Goal: Information Seeking & Learning: Compare options

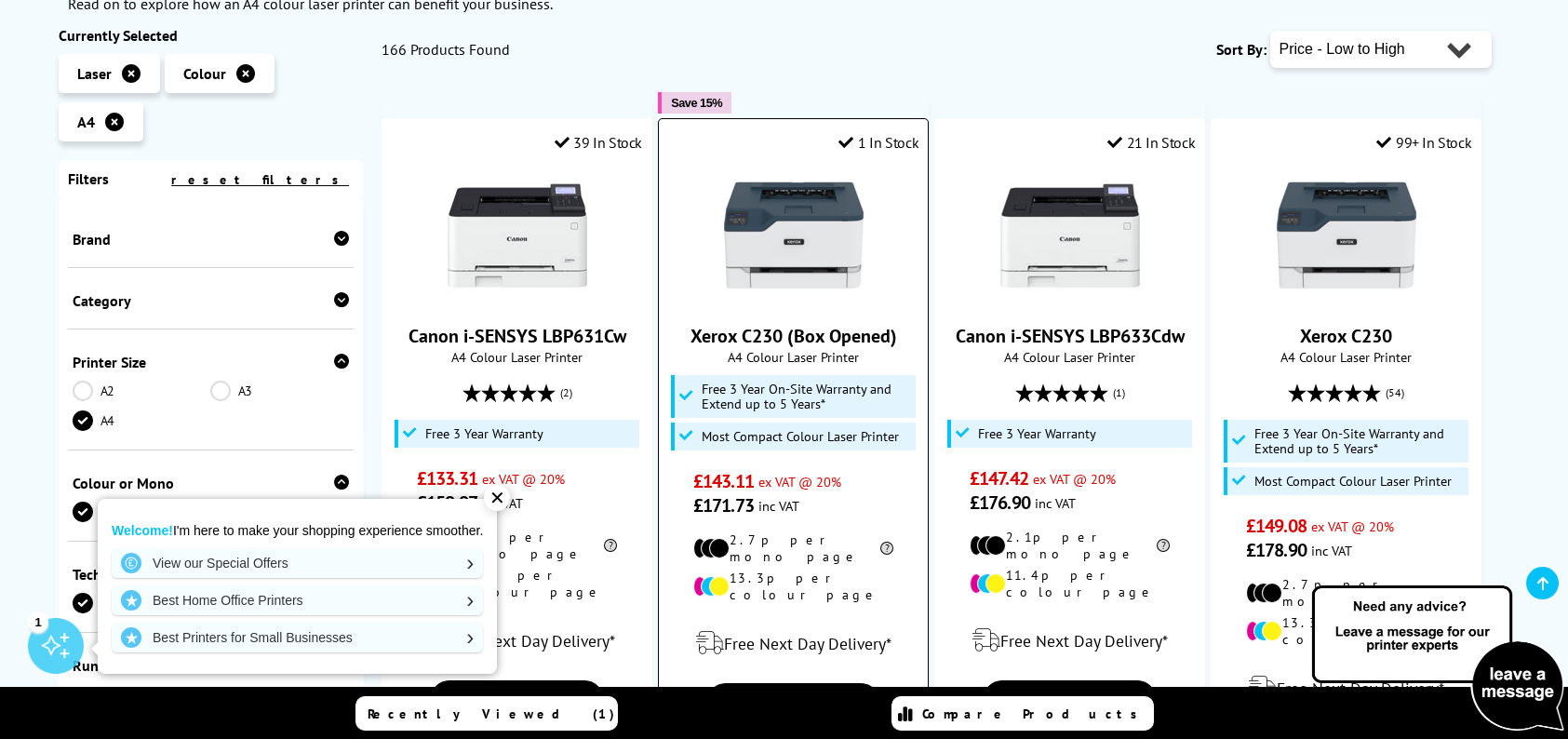
scroll to position [372, 0]
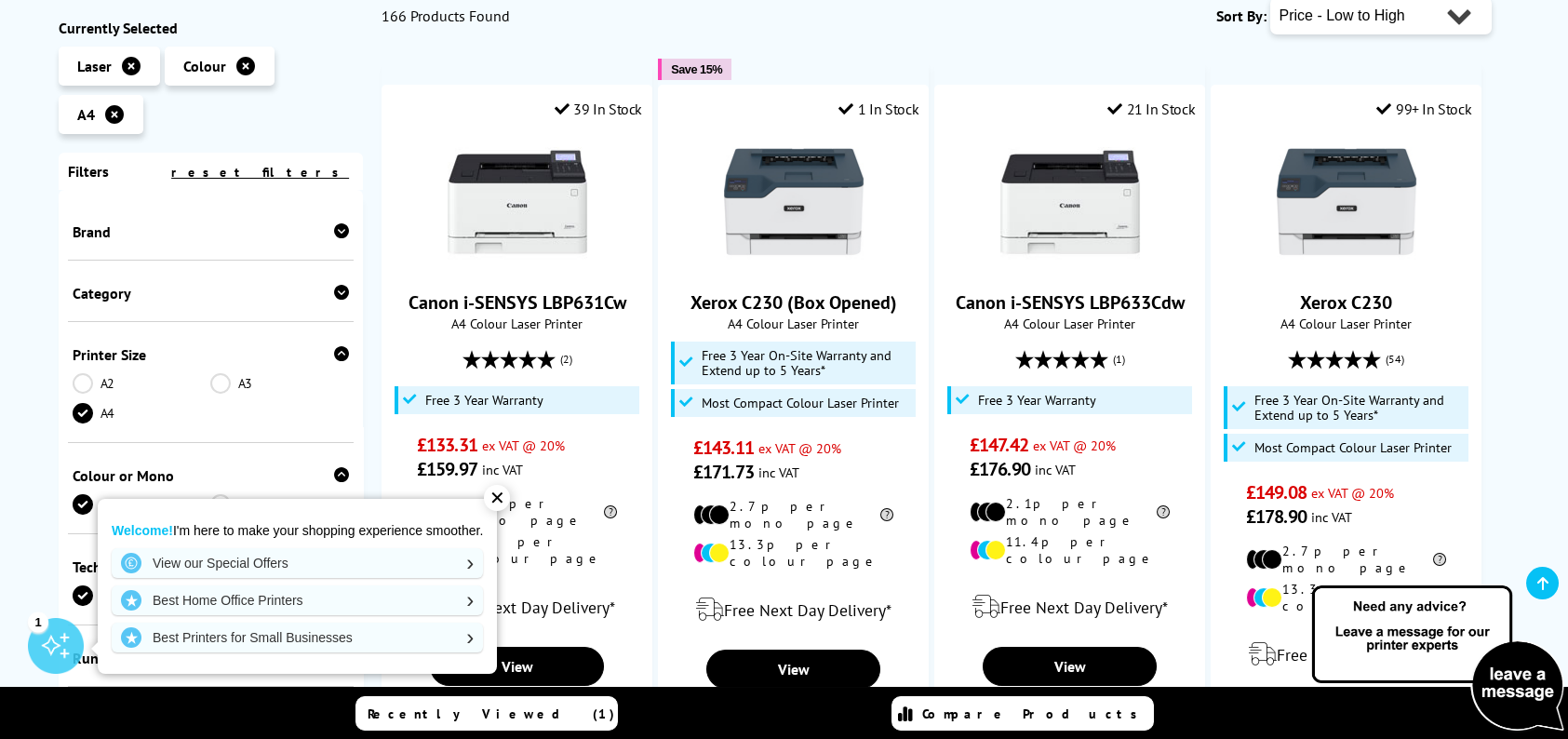
click at [492, 504] on div "✕" at bounding box center [496, 497] width 26 height 26
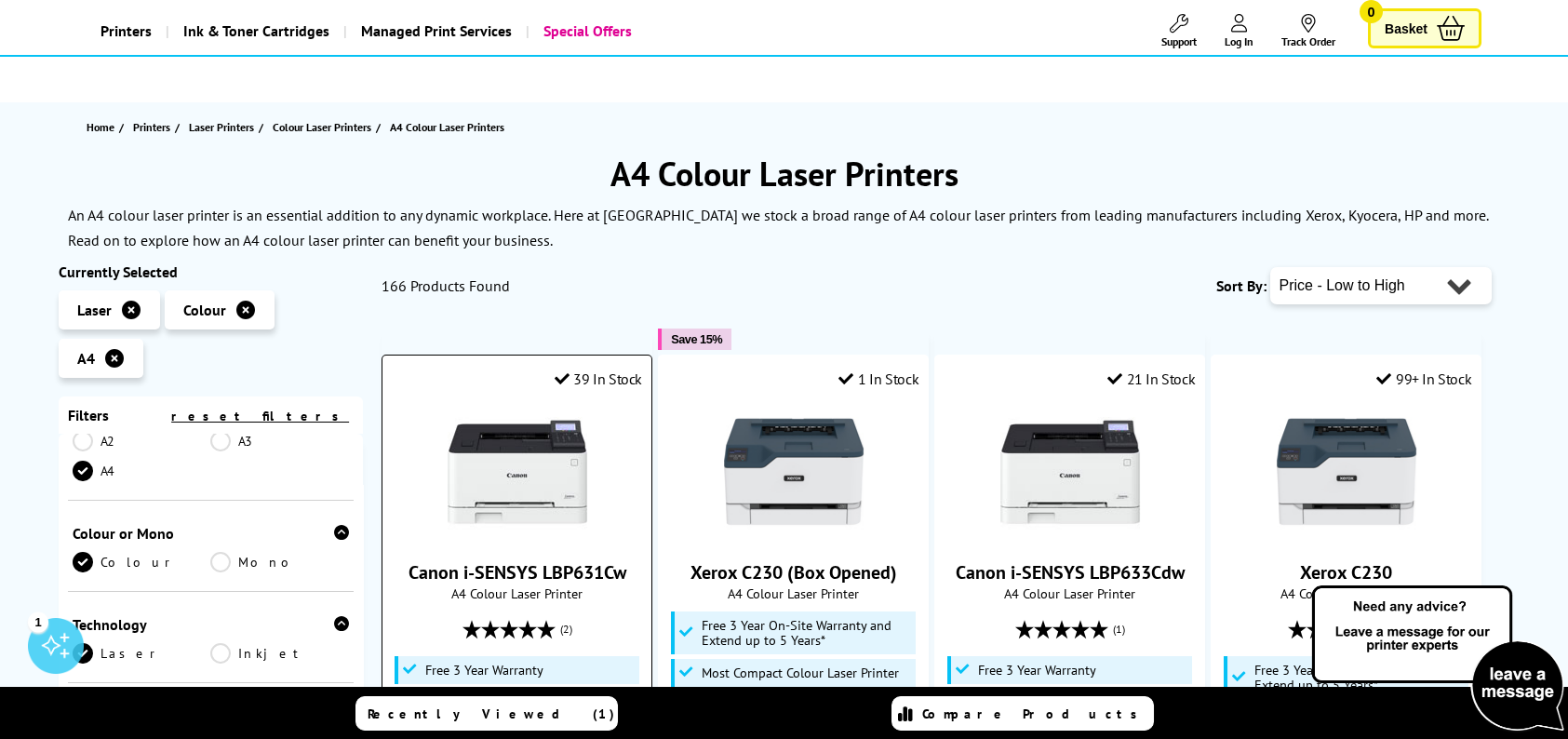
scroll to position [0, 0]
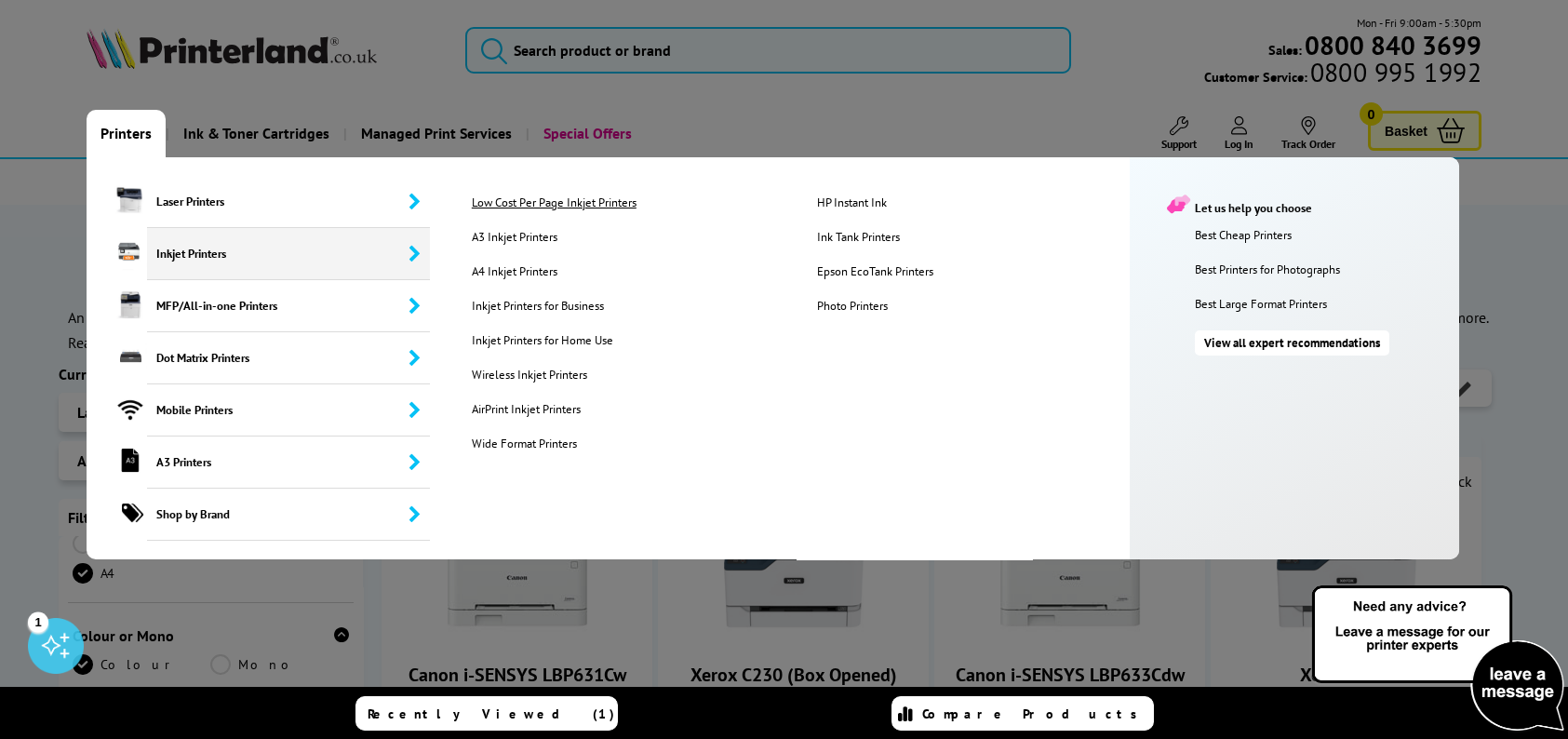
click at [608, 198] on link "Low Cost Per Page Inkjet Printers" at bounding box center [629, 202] width 343 height 16
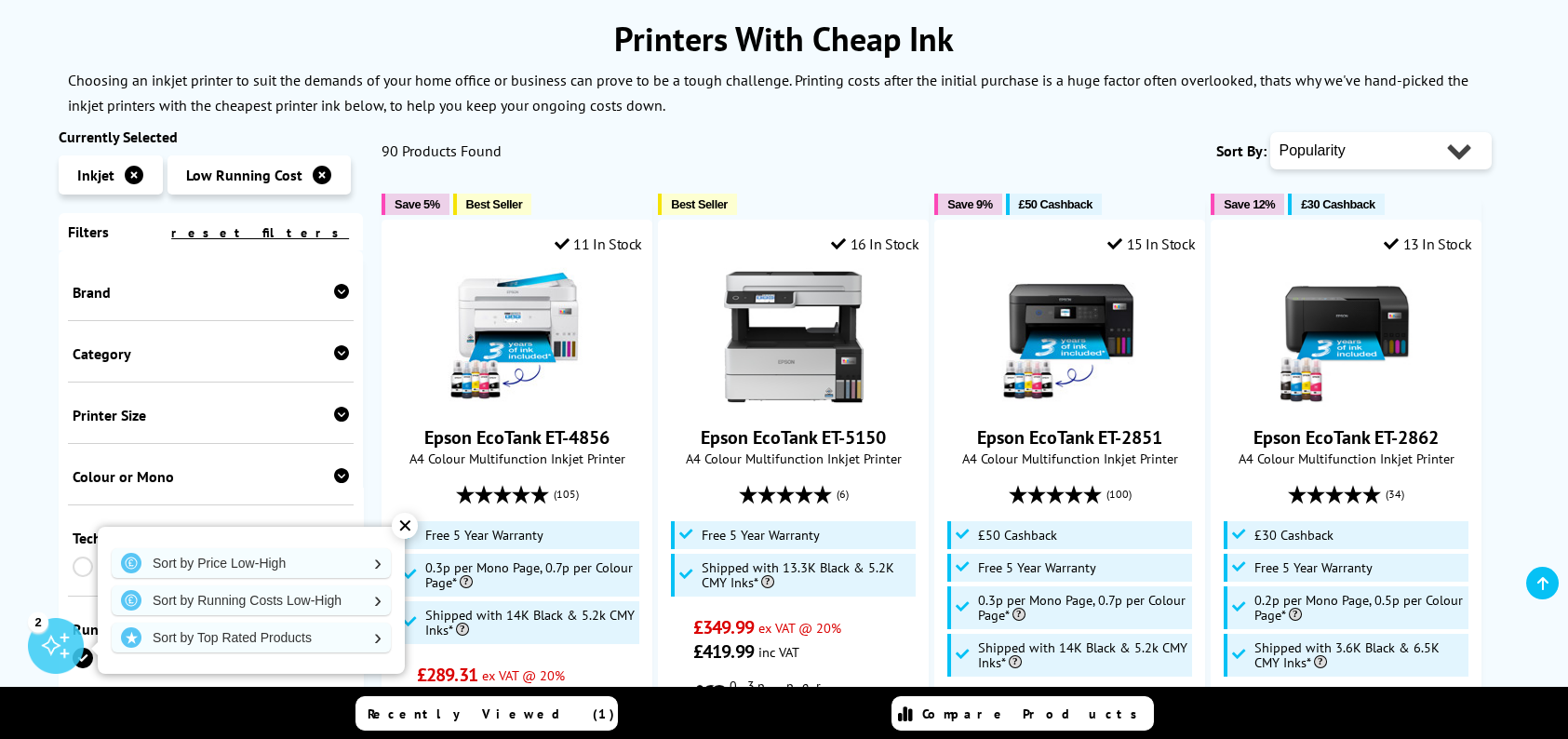
scroll to position [279, 0]
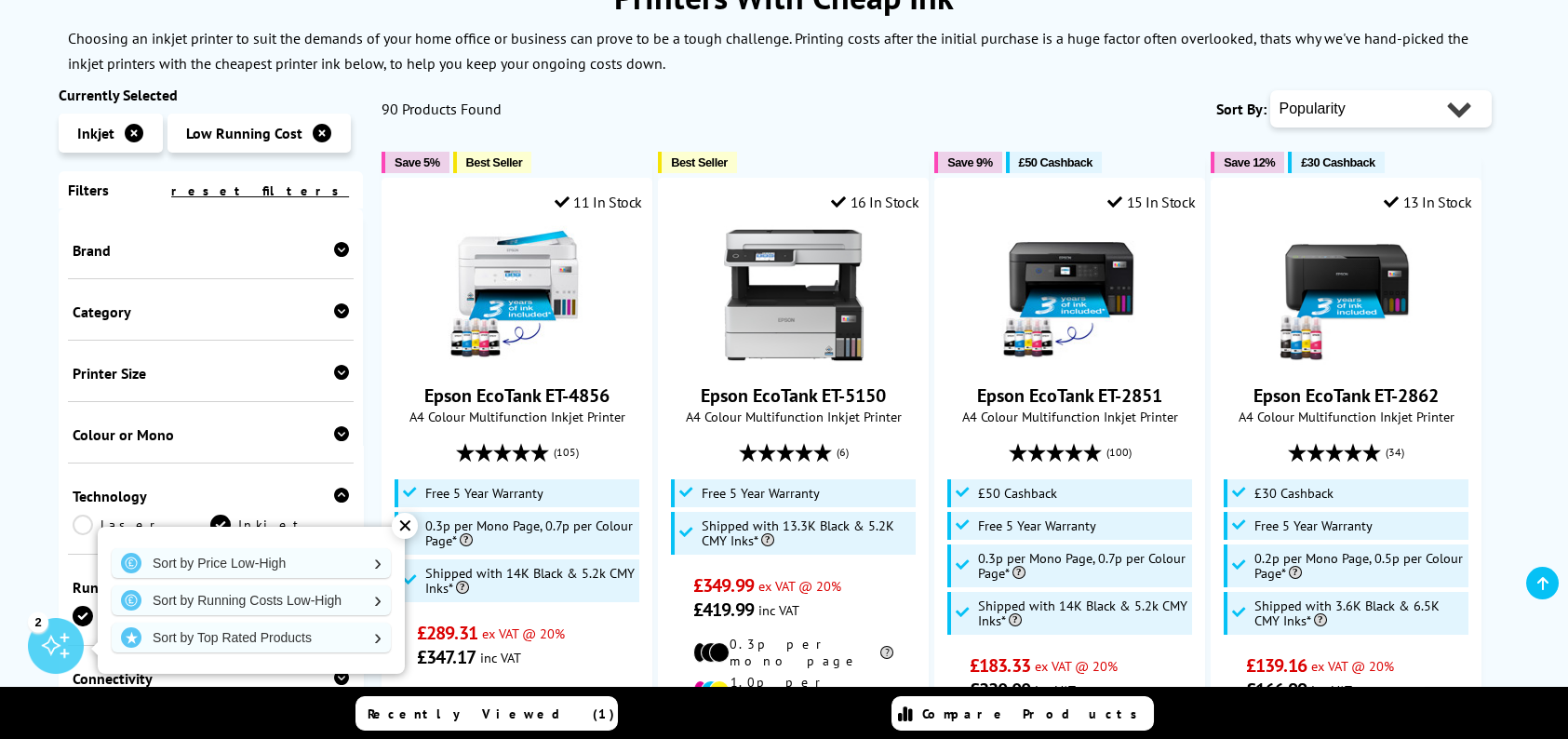
click at [295, 248] on div "Brand" at bounding box center [211, 251] width 277 height 19
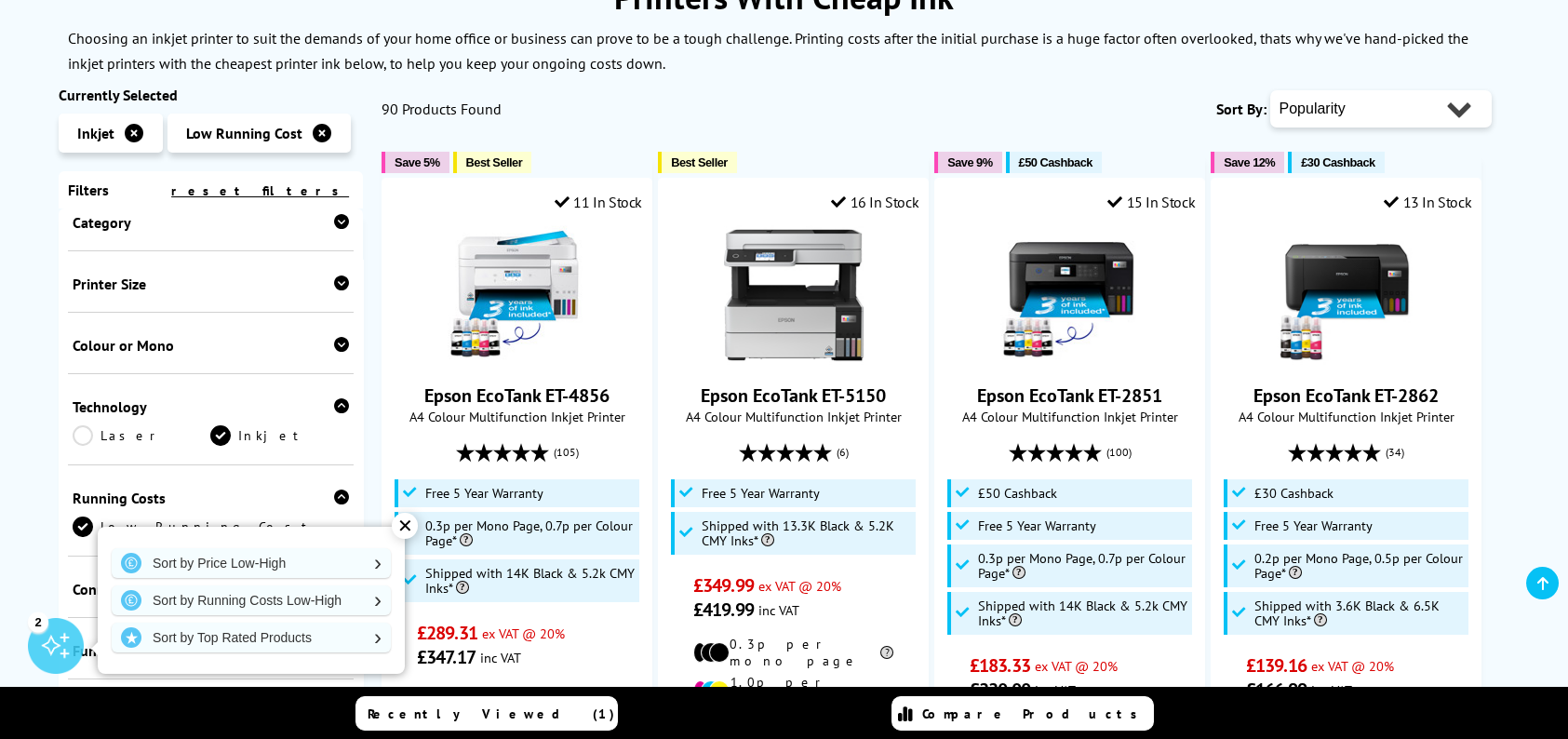
scroll to position [0, 0]
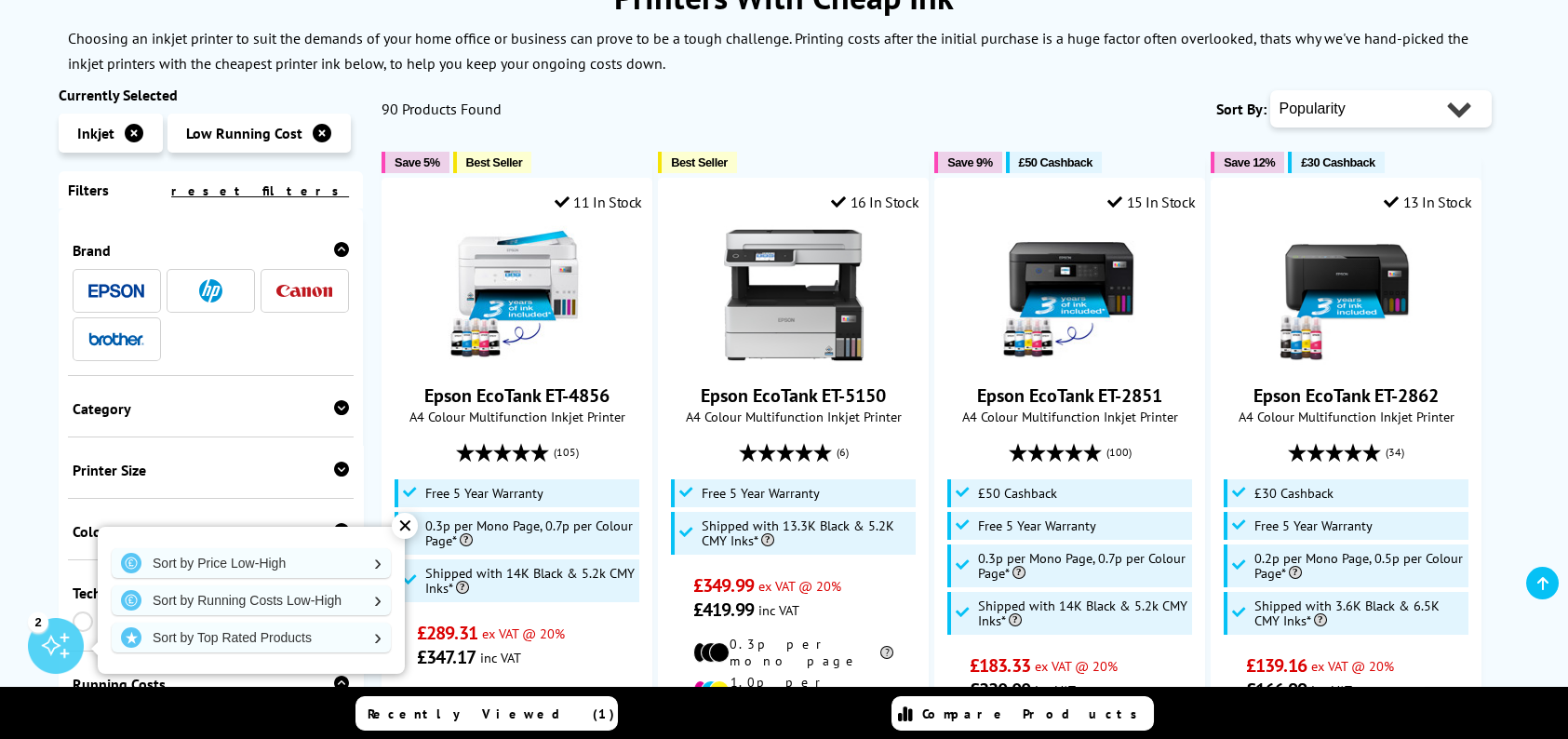
click at [203, 292] on img at bounding box center [211, 291] width 23 height 23
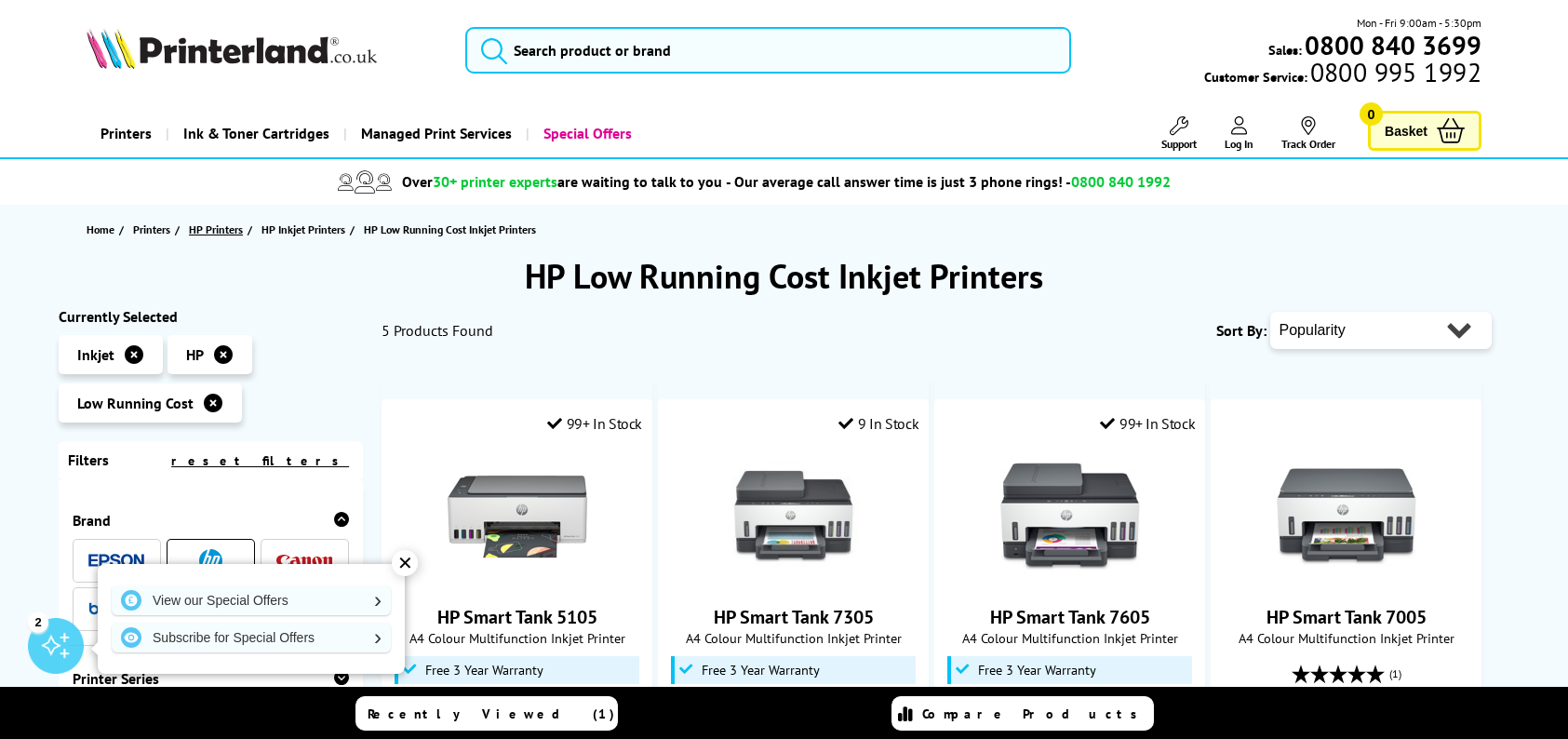
click at [217, 232] on span "HP Printers" at bounding box center [216, 229] width 54 height 20
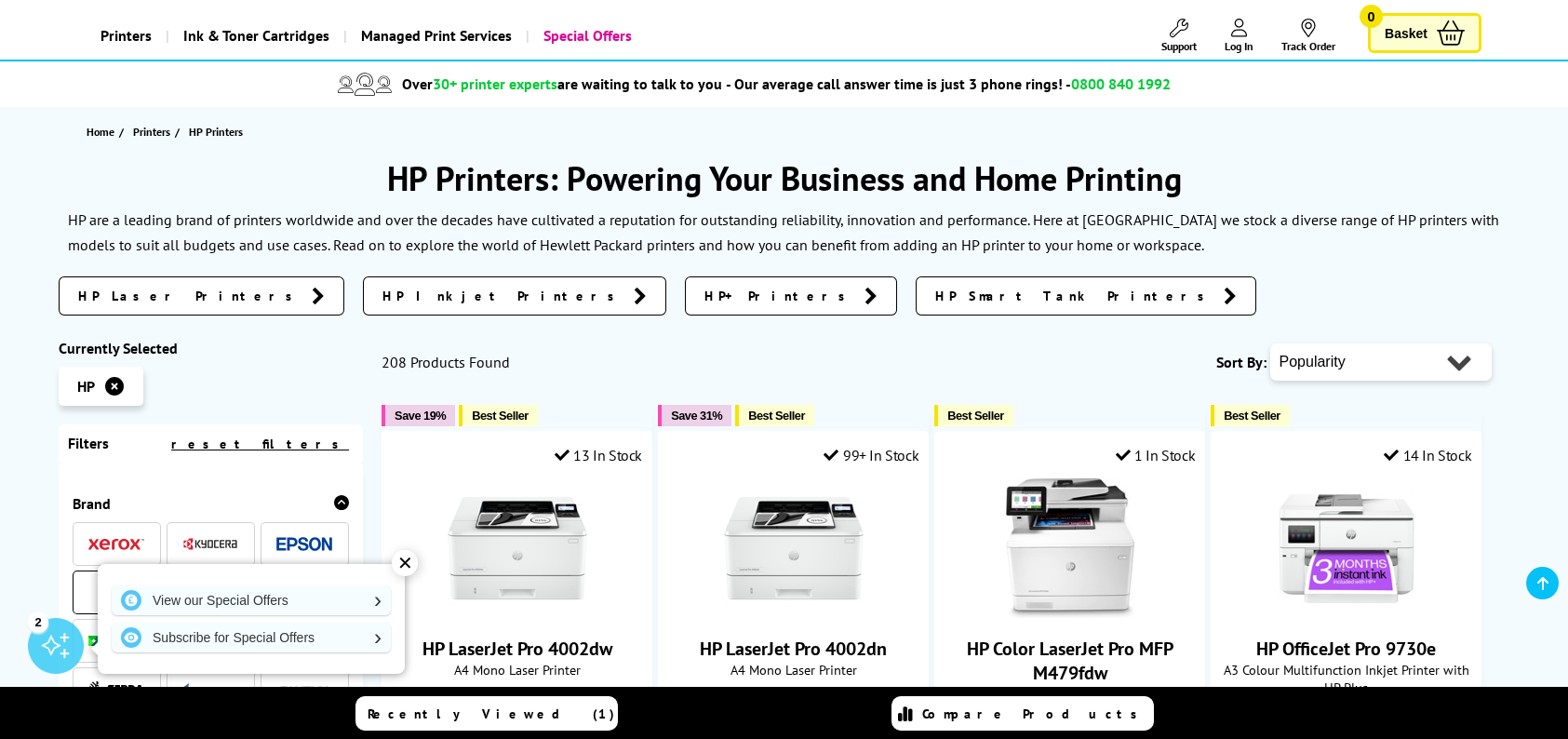
scroll to position [186, 0]
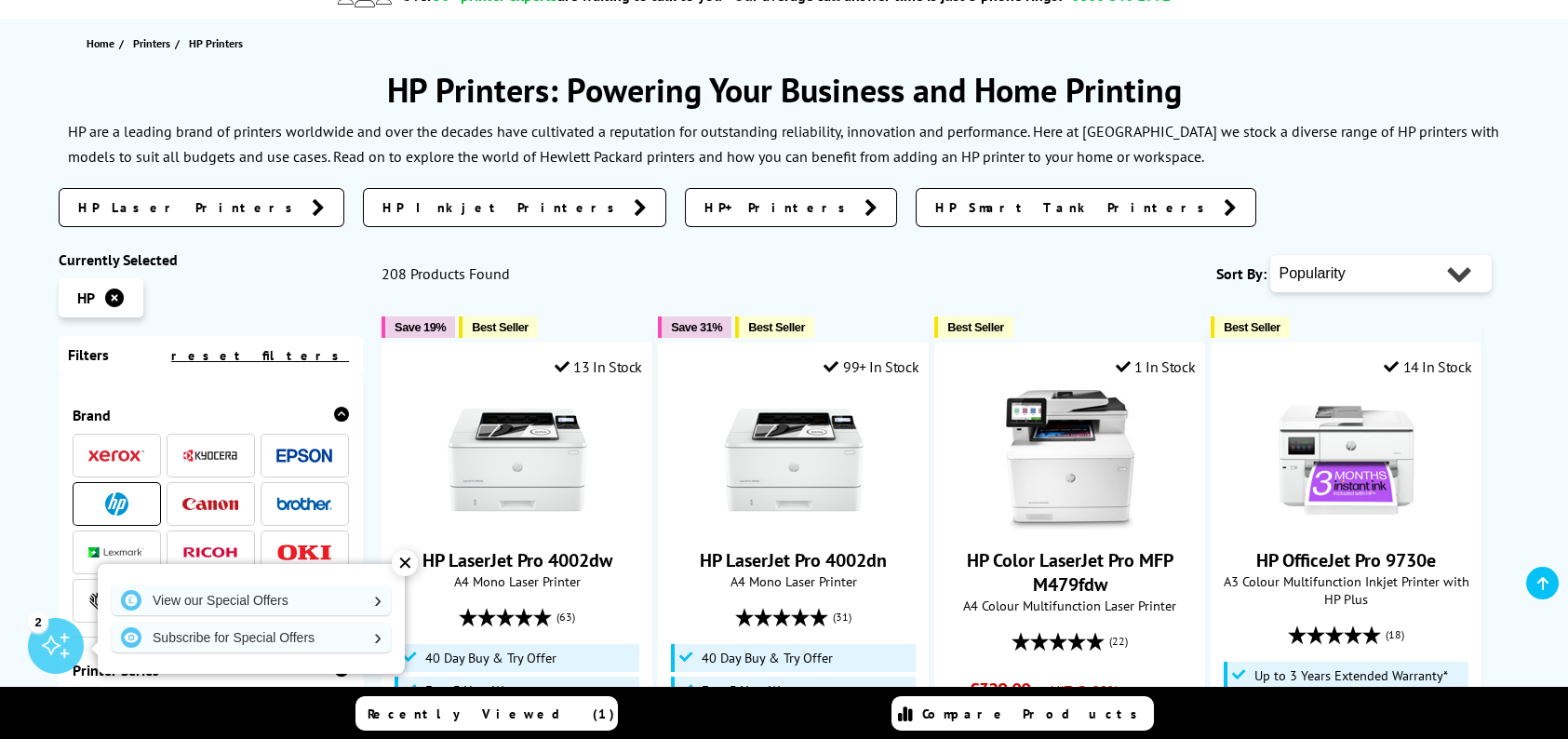
click at [383, 214] on span "HP Inkjet Printers" at bounding box center [503, 208] width 242 height 19
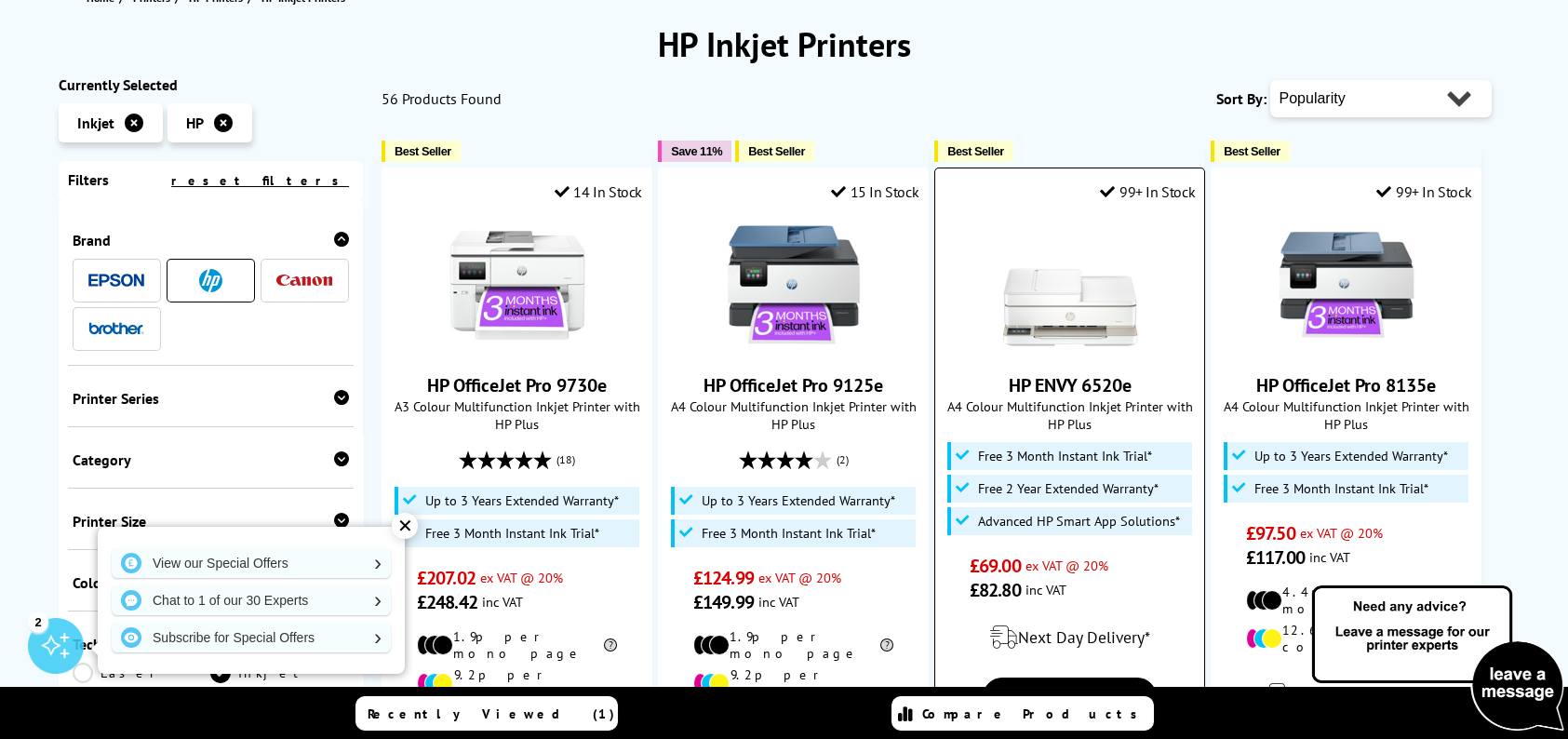
scroll to position [93, 0]
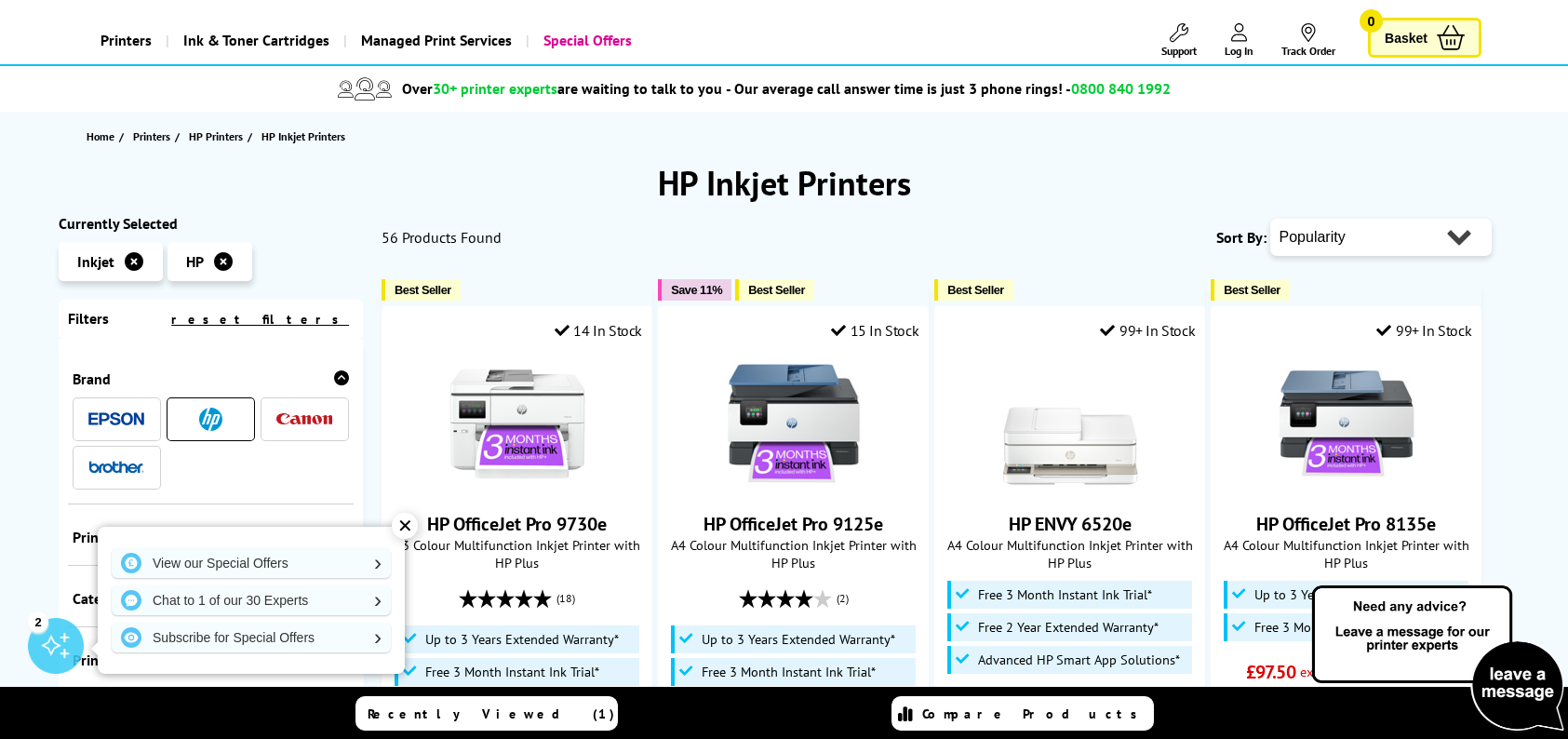
click at [1450, 240] on select "Popularity Rating Price - Low to High Price - High to Low Running Costs - Low t…" at bounding box center [1380, 237] width 221 height 37
select select "Price Ascending"
click at [1270, 218] on select "Popularity Rating Price - Low to High Price - High to Low Running Costs - Low t…" at bounding box center [1380, 237] width 221 height 37
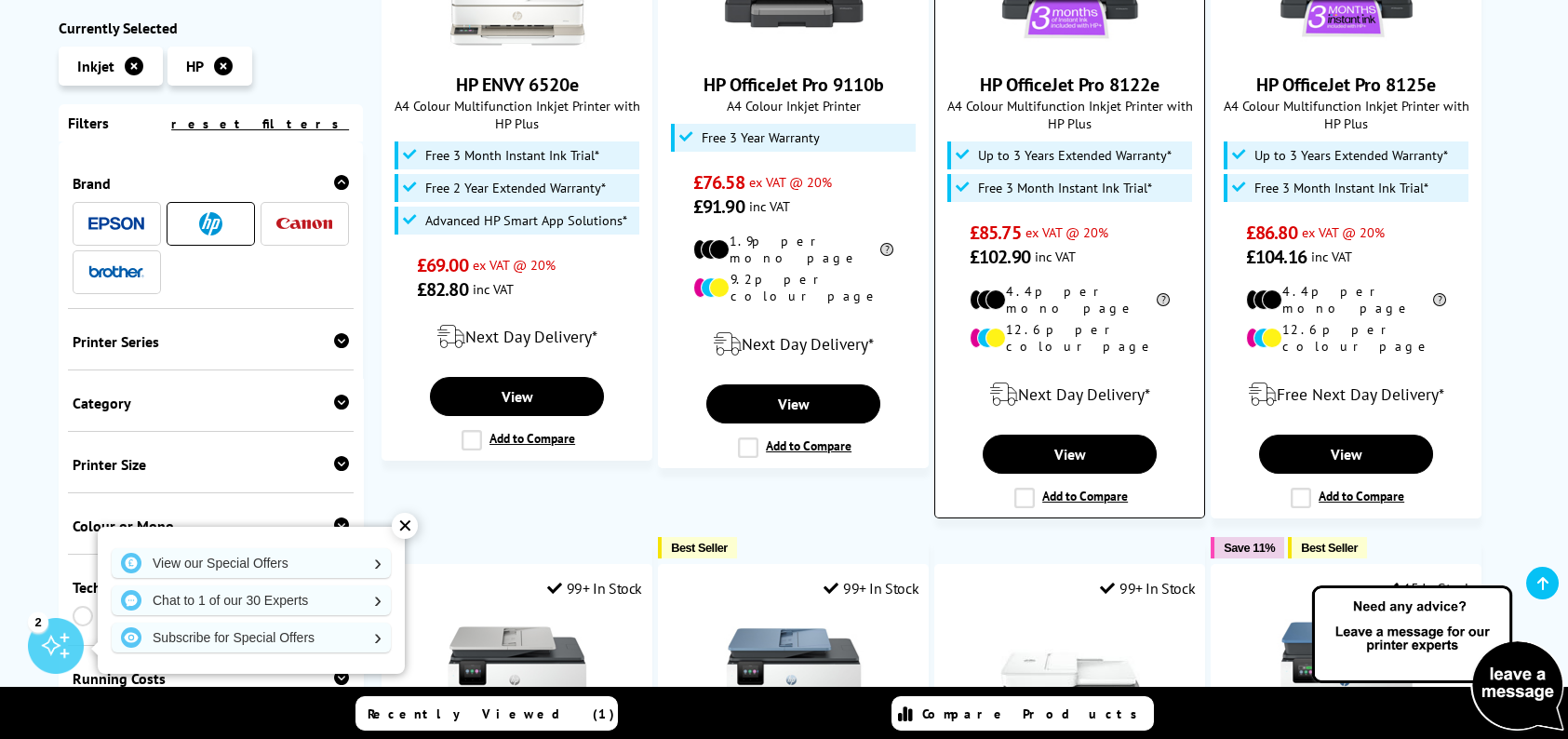
scroll to position [559, 0]
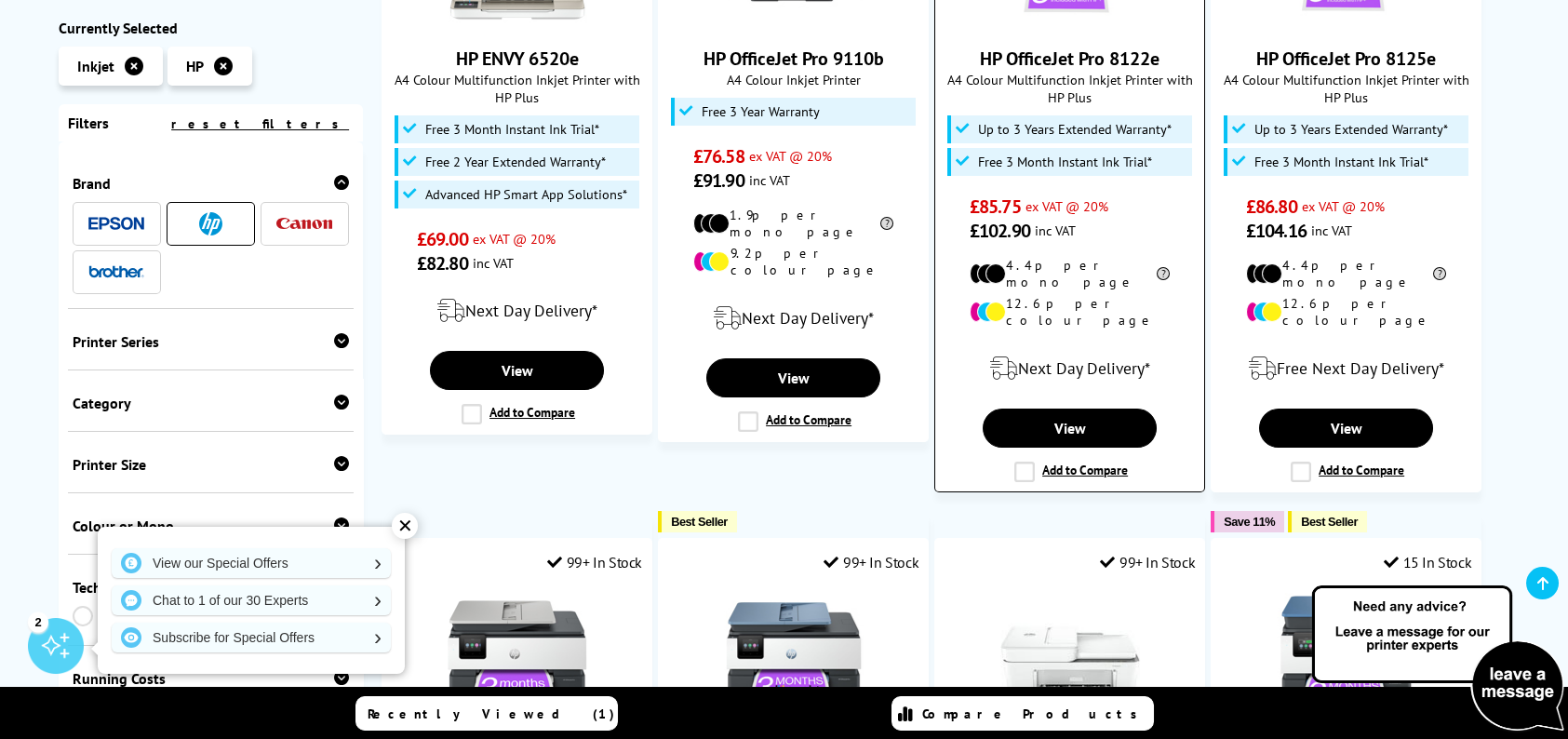
click at [1015, 462] on label "Add to Compare" at bounding box center [1071, 472] width 114 height 21
click at [0, 0] on input "Add to Compare" at bounding box center [0, 0] width 0 height 0
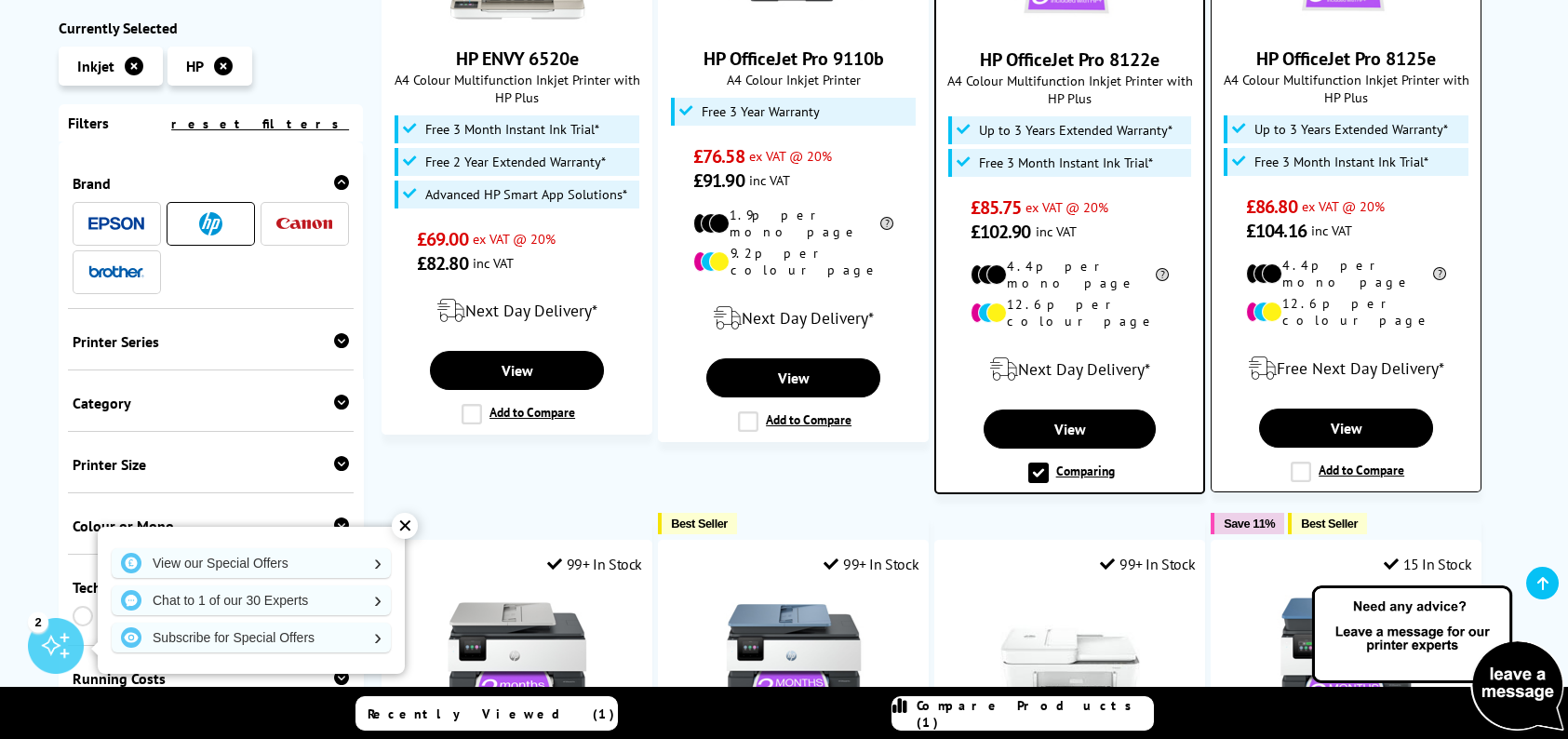
click at [1302, 462] on label "Add to Compare" at bounding box center [1348, 472] width 114 height 21
click at [0, 0] on input "Add to Compare" at bounding box center [0, 0] width 0 height 0
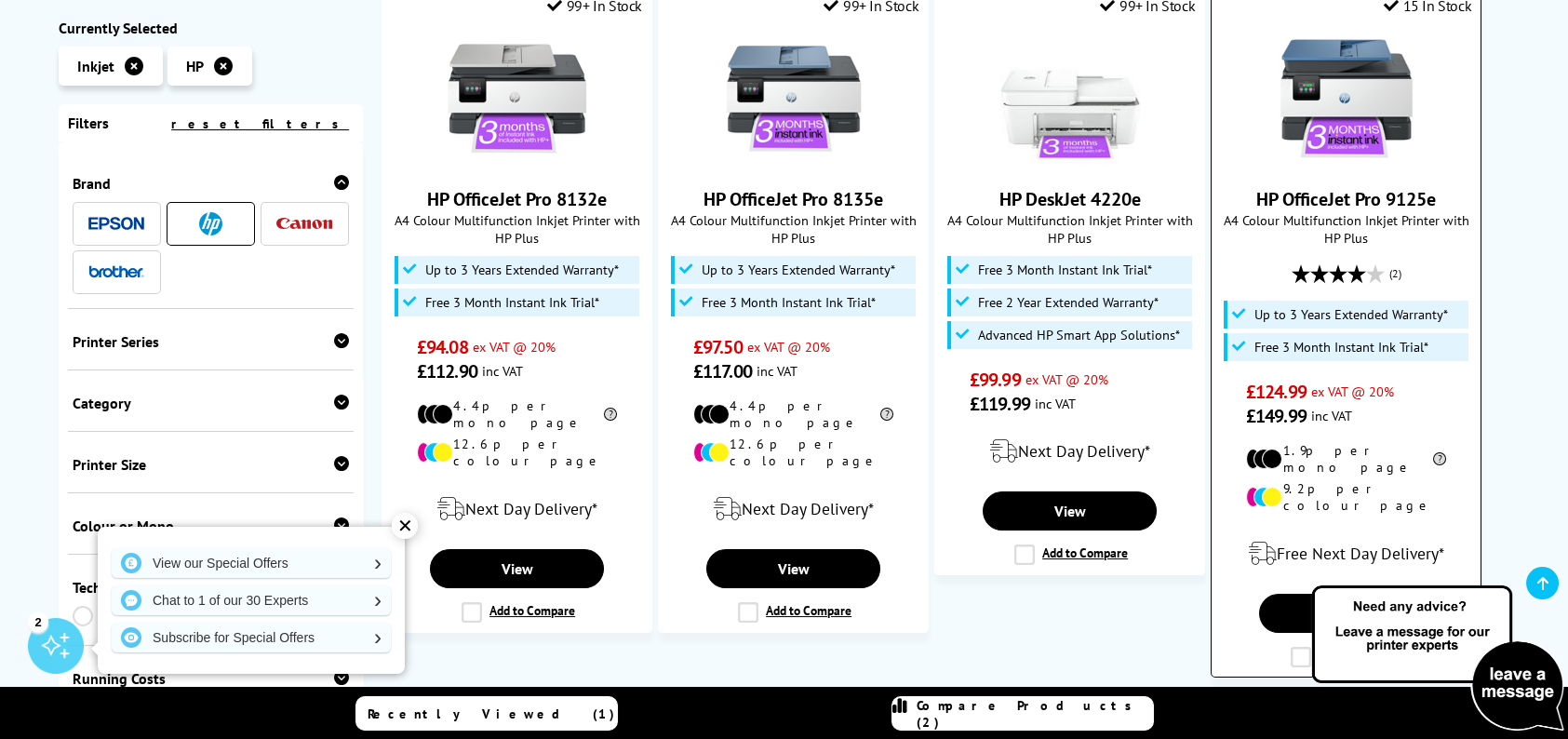
scroll to position [1302, 0]
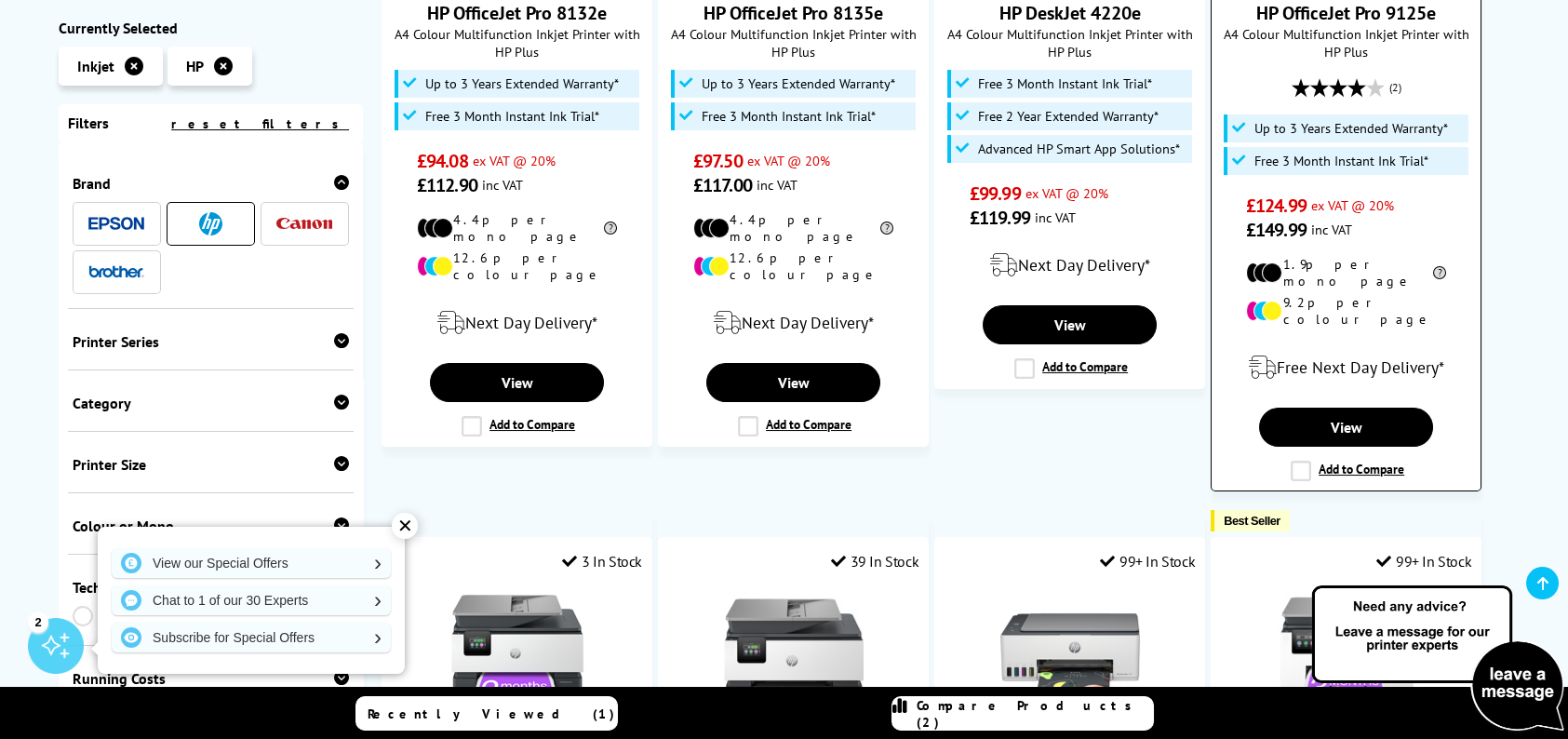
click at [1292, 461] on label "Add to Compare" at bounding box center [1348, 471] width 114 height 21
click at [0, 0] on input "Add to Compare" at bounding box center [0, 0] width 0 height 0
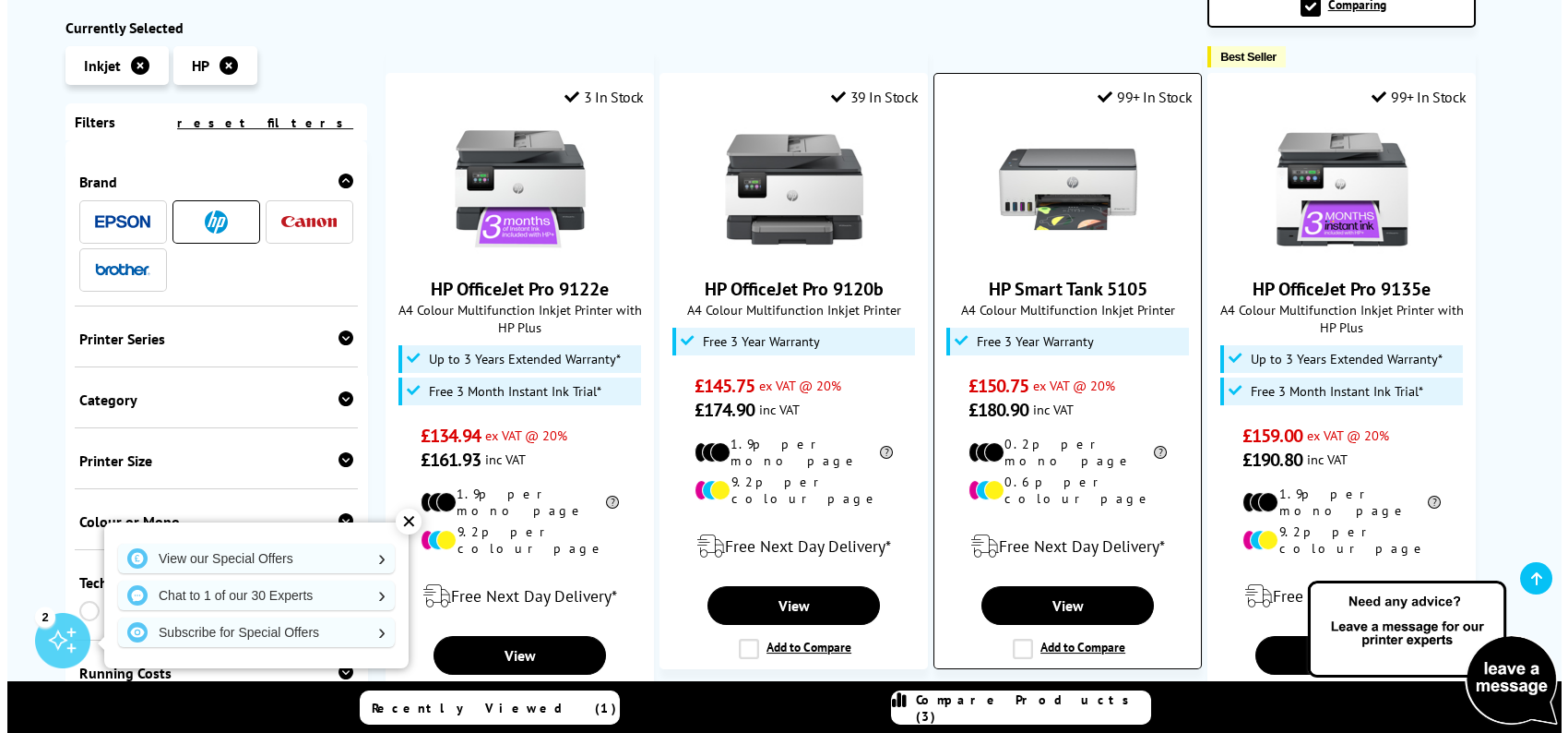
scroll to position [1846, 0]
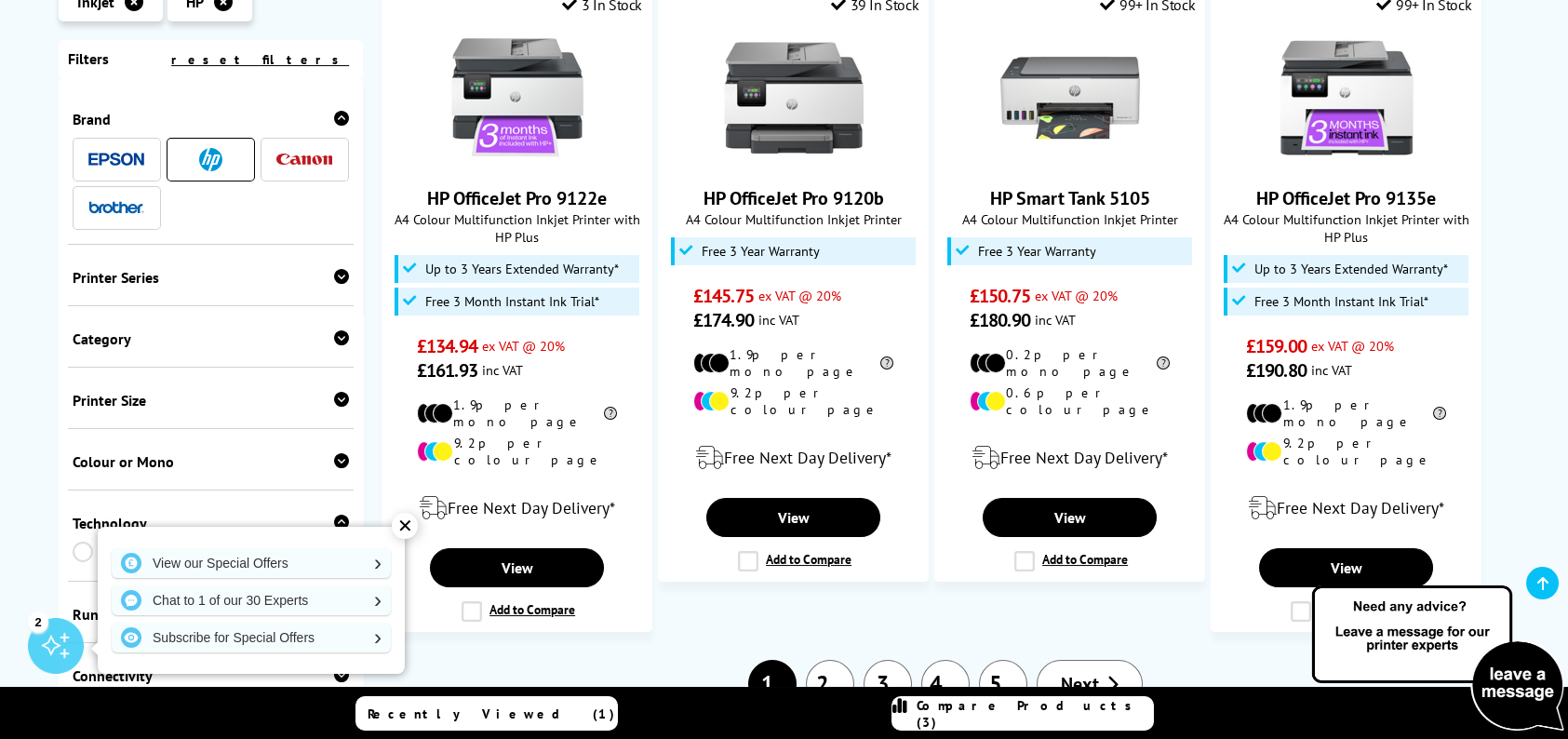
click at [1012, 713] on span "Compare Products (3)" at bounding box center [1034, 713] width 236 height 33
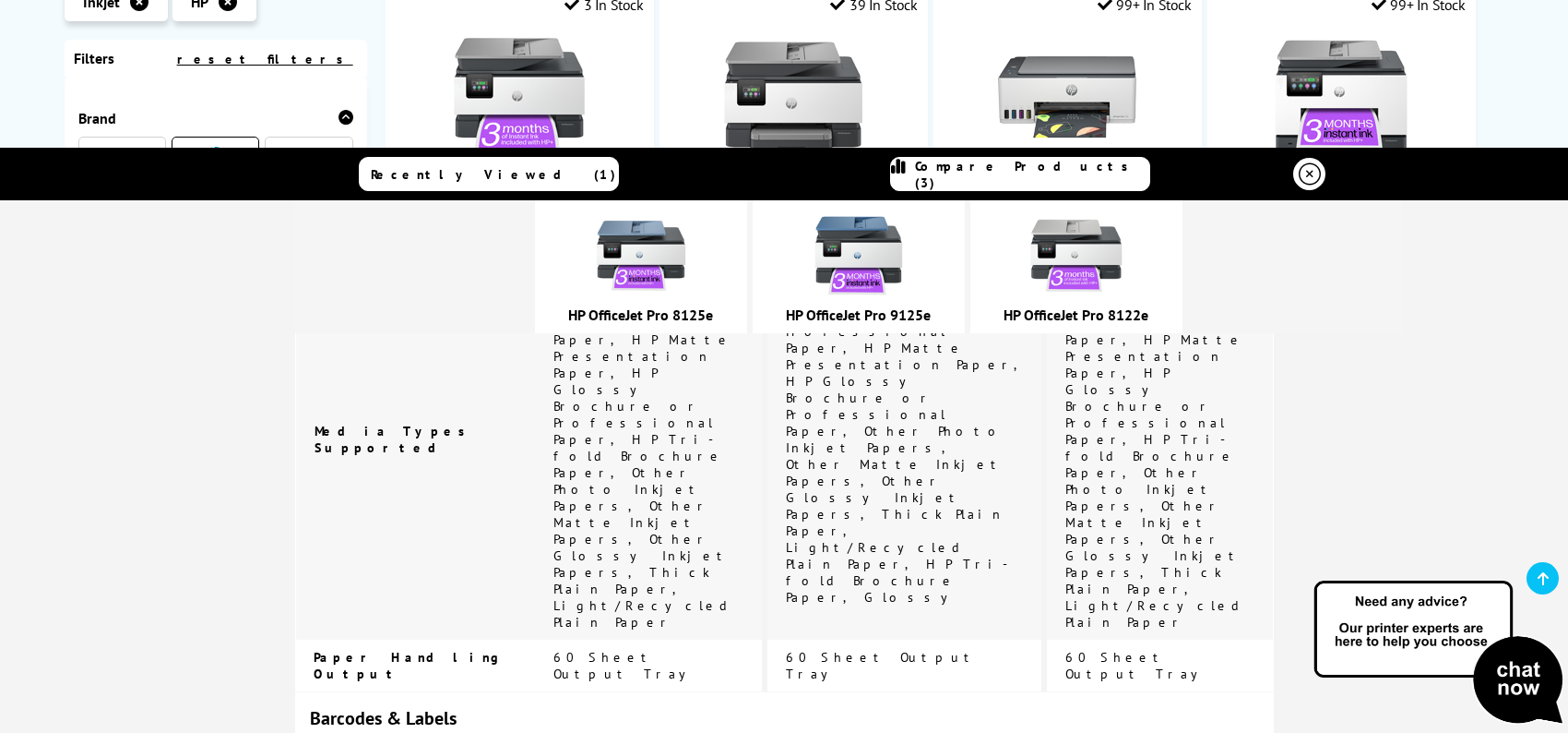
scroll to position [4118, 0]
